Goal: Information Seeking & Learning: Learn about a topic

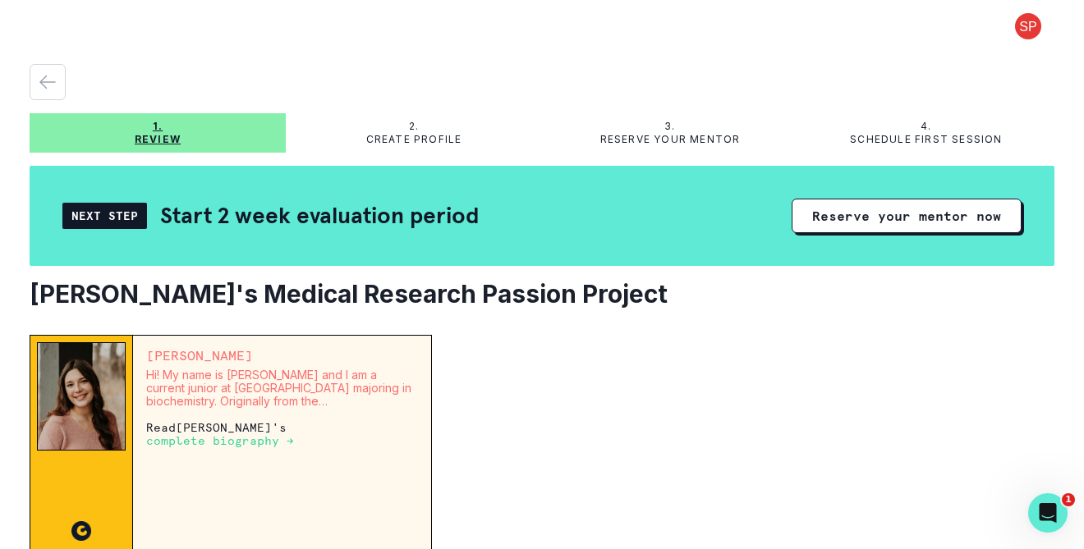
scroll to position [67, 0]
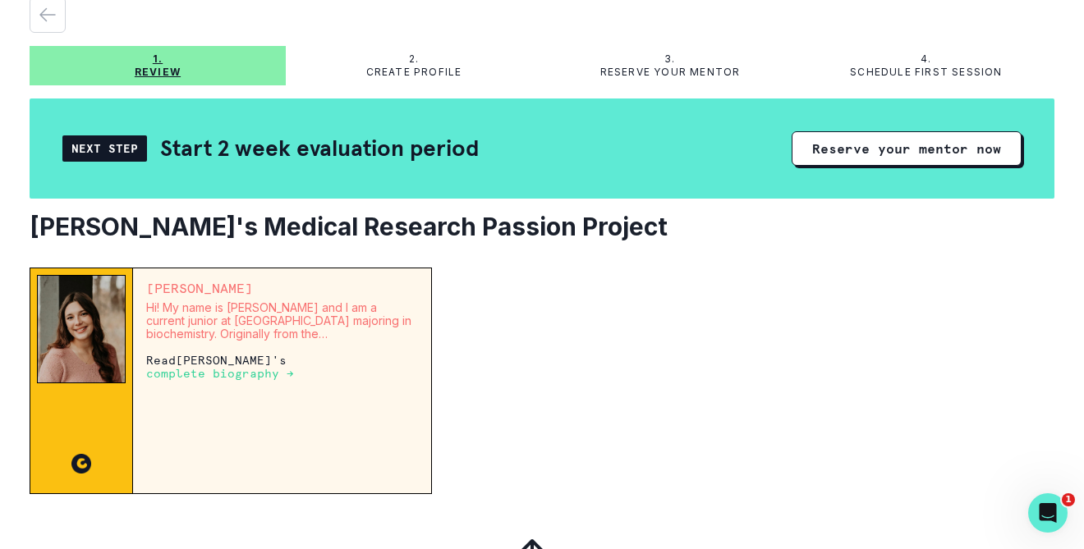
click at [215, 376] on p "complete biography →" at bounding box center [220, 373] width 148 height 13
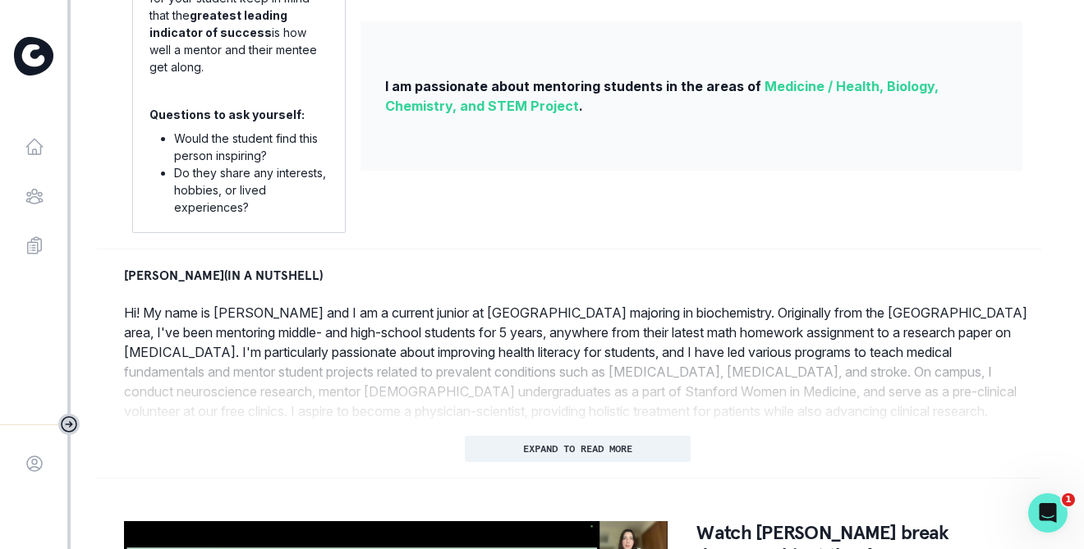
scroll to position [561, 0]
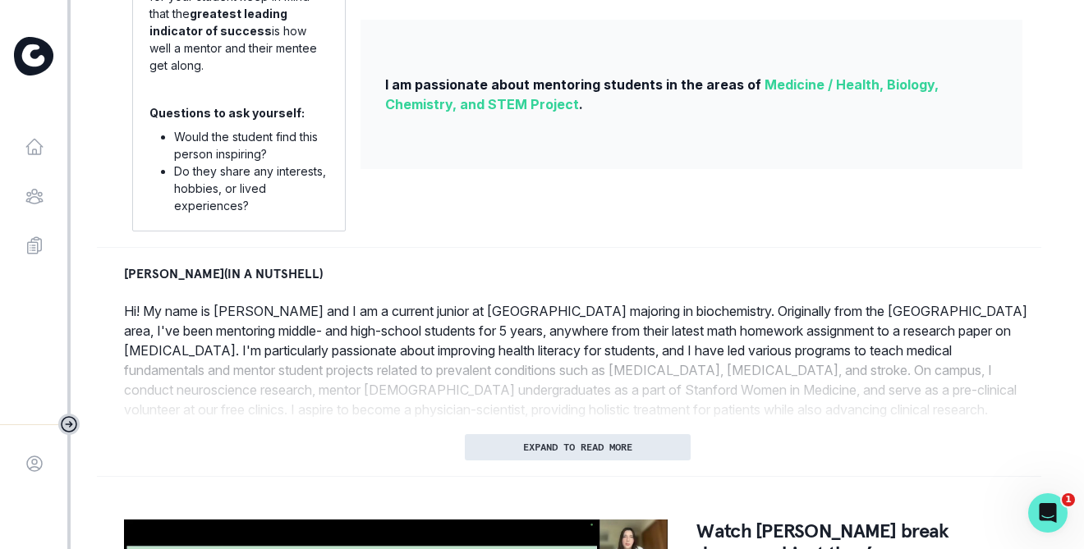
click at [614, 453] on p "EXPAND TO READ MORE" at bounding box center [577, 447] width 109 height 11
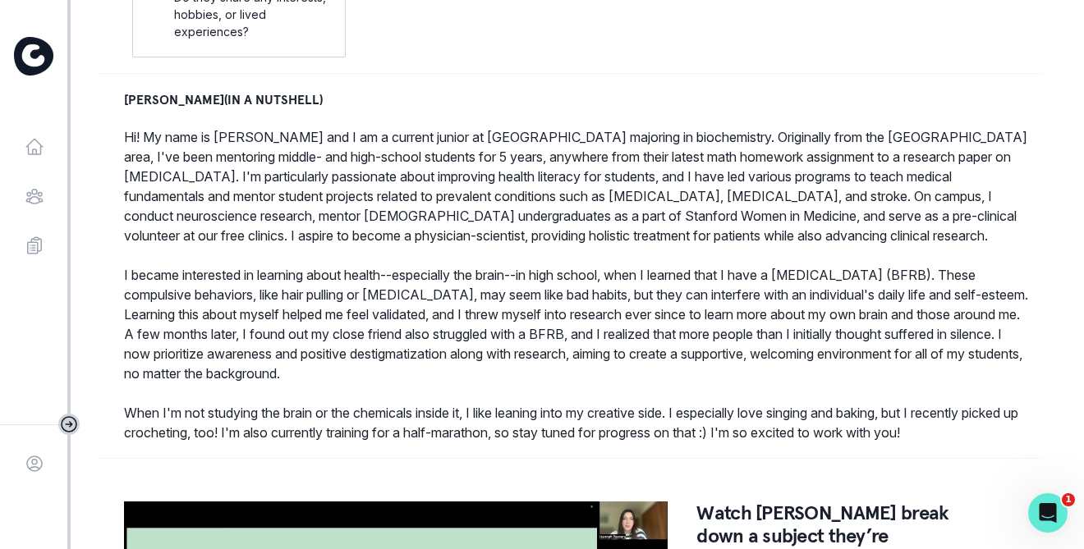
scroll to position [0, 0]
